Goal: Check status: Check status

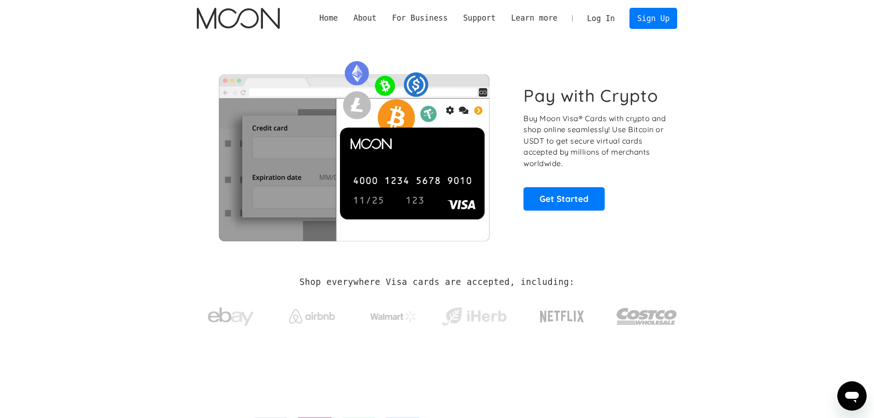
click at [609, 21] on link "Log In" at bounding box center [600, 18] width 43 height 20
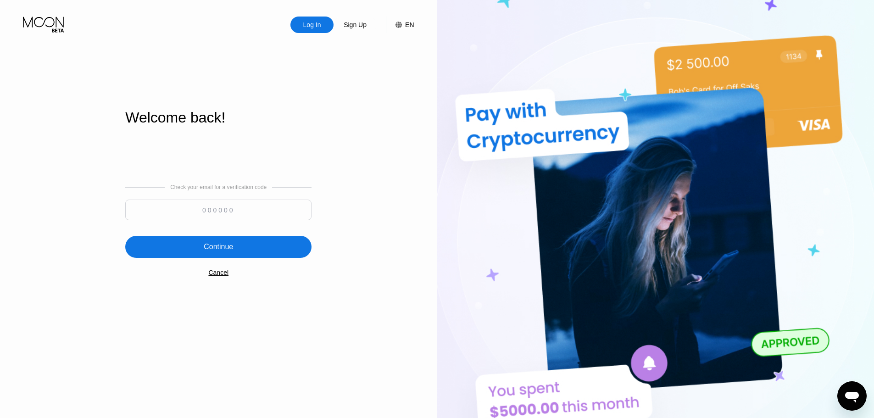
click at [185, 211] on input at bounding box center [218, 210] width 186 height 21
paste input "133176"
type input "133176"
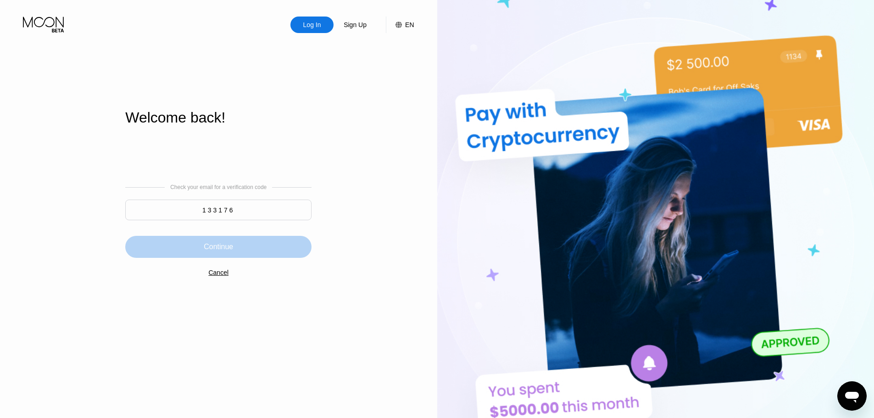
click at [217, 240] on div "Continue" at bounding box center [218, 247] width 186 height 22
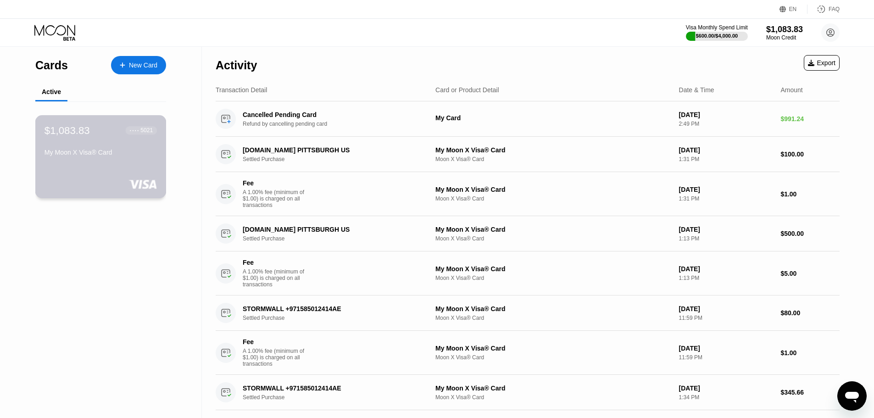
click at [81, 170] on div "$1,083.83 ● ● ● ● 5021 My Moon X Visa® Card" at bounding box center [100, 156] width 131 height 83
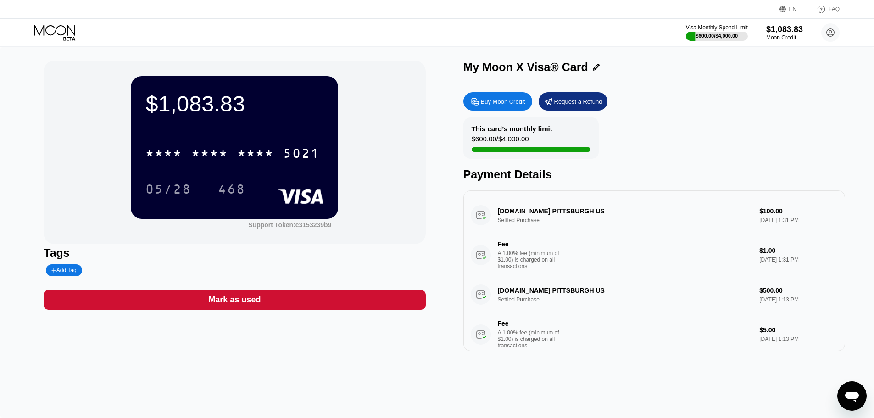
click at [57, 22] on div "Visa Monthly Spend Limit $600.00 / $4,000.00 $1,083.83 Moon Credit [EMAIL_ADDRE…" at bounding box center [437, 33] width 874 height 28
click at [56, 27] on icon at bounding box center [55, 33] width 43 height 16
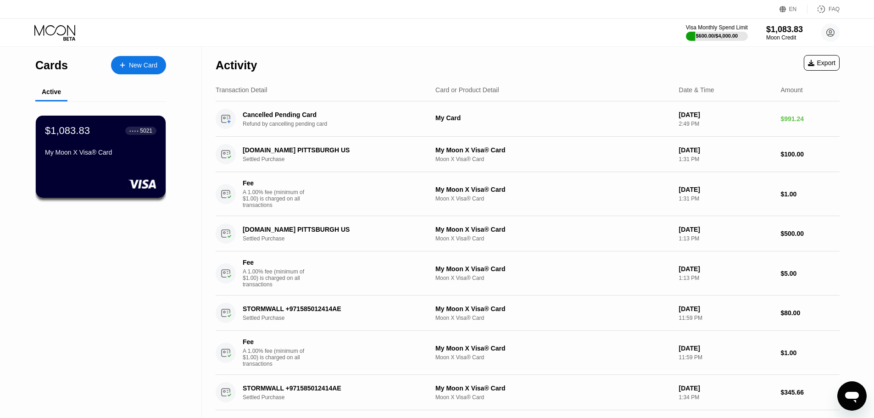
click at [851, 399] on icon "Open messaging window" at bounding box center [852, 397] width 14 height 11
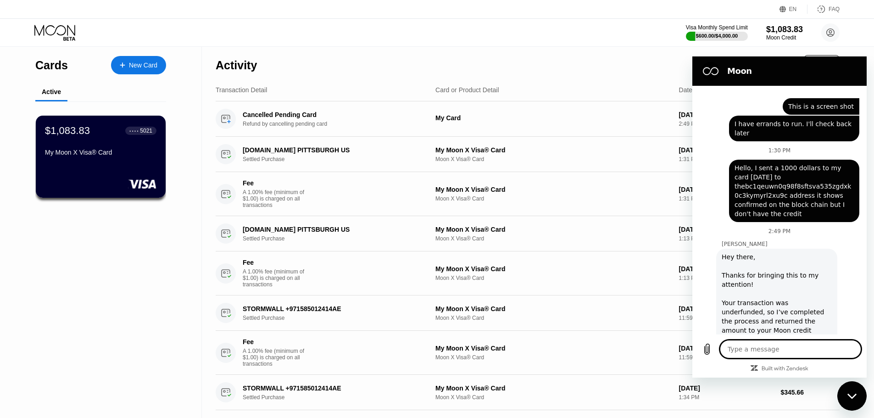
scroll to position [481, 0]
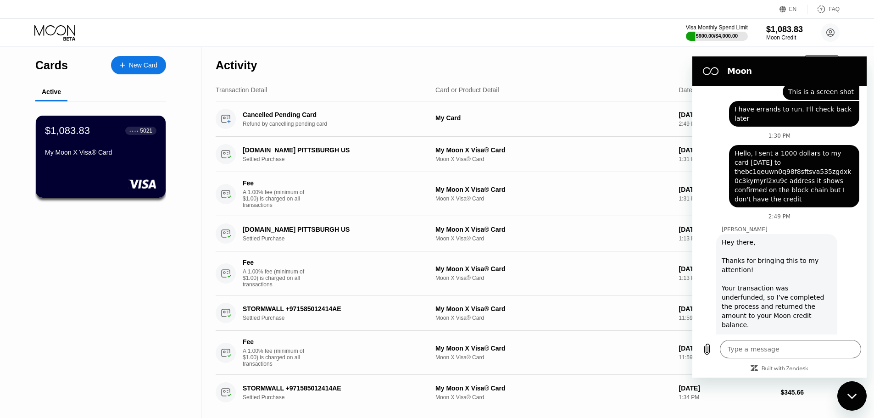
click at [853, 396] on icon "Close messaging window" at bounding box center [852, 396] width 10 height 6
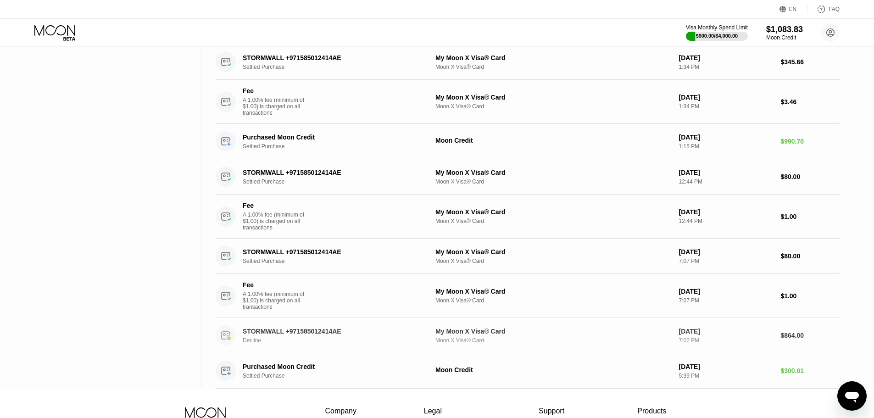
scroll to position [0, 0]
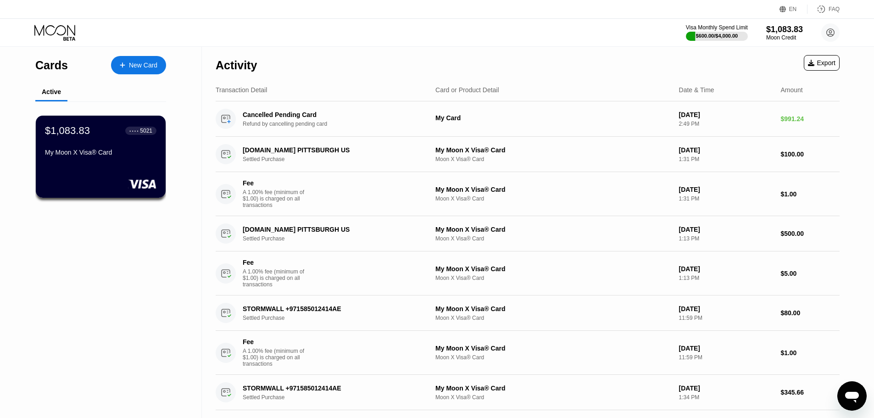
type textarea "x"
